Goal: Task Accomplishment & Management: Use online tool/utility

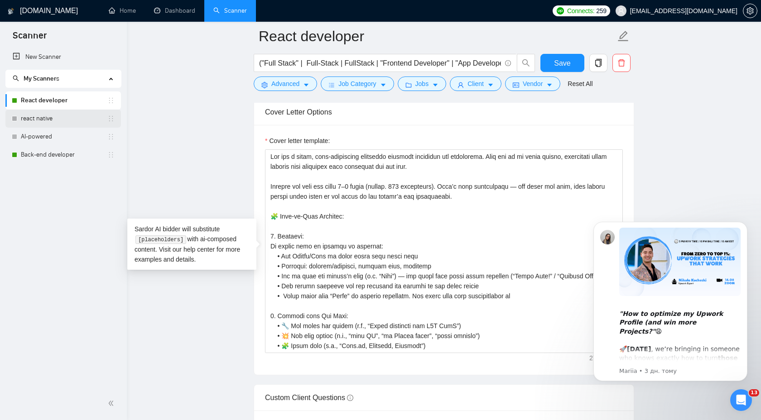
scroll to position [468, 0]
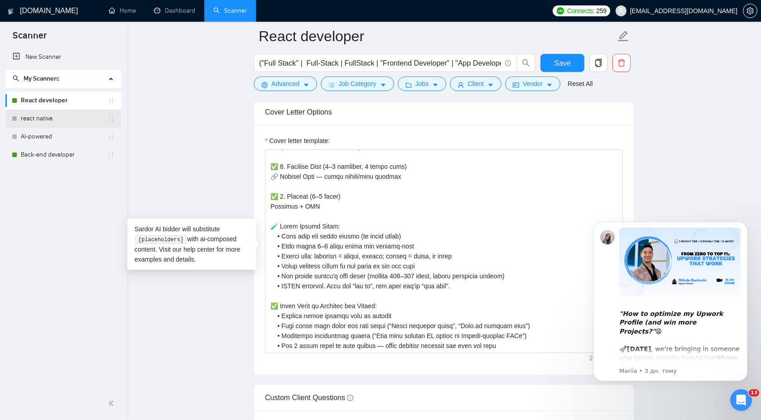
click at [80, 122] on link "react native" at bounding box center [64, 119] width 86 height 18
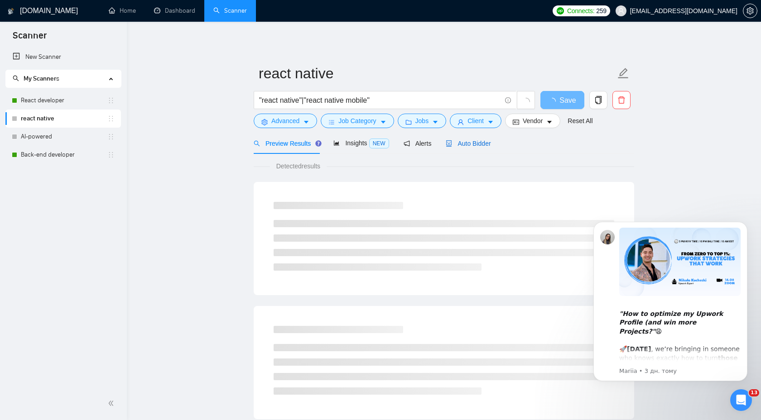
click at [490, 142] on span "Auto Bidder" at bounding box center [467, 143] width 45 height 7
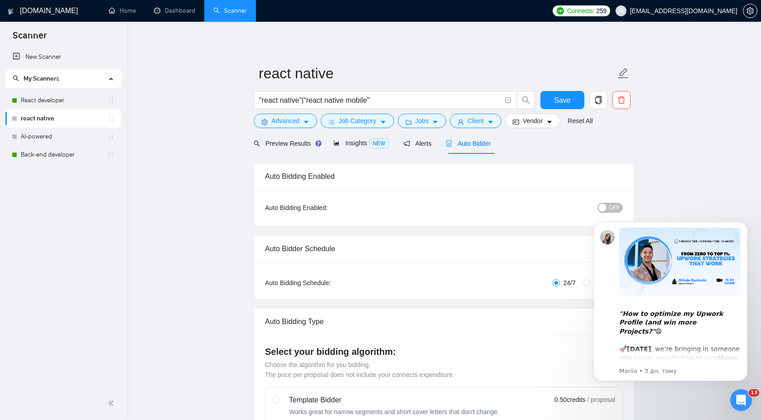
click html ""How to optimize my Upwork Profile (and win more Projects?" 😩 🚀 [DATE] , we’re …"
click at [614, 207] on span "OFF" at bounding box center [613, 208] width 11 height 10
click at [555, 106] on button "Save" at bounding box center [562, 100] width 44 height 18
